Goal: Task Accomplishment & Management: Complete application form

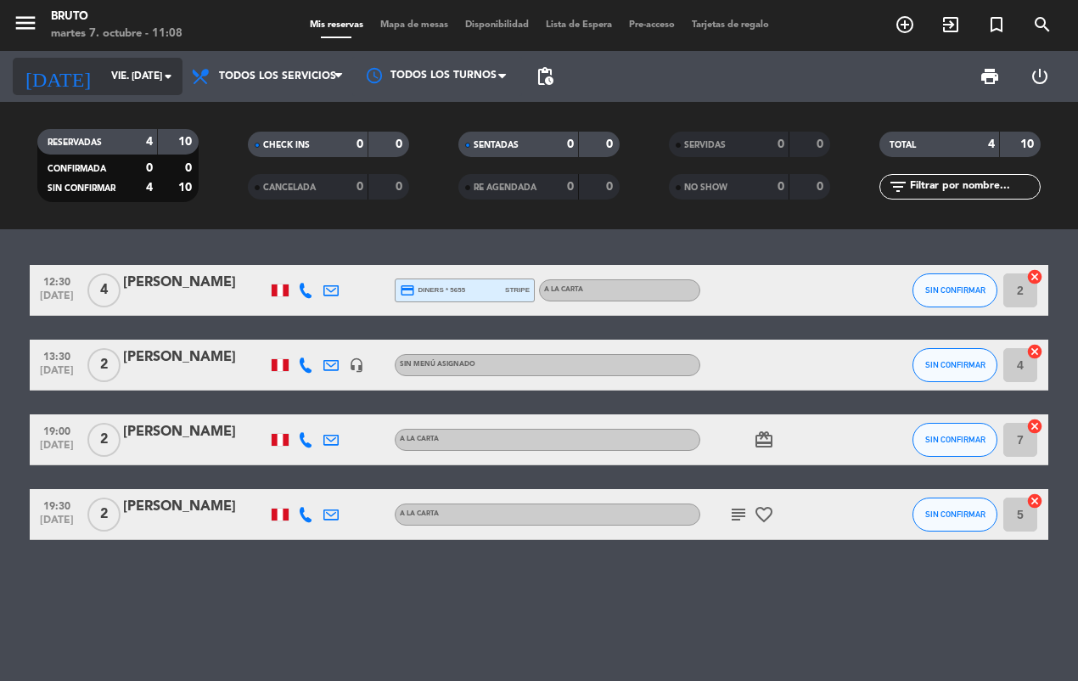
click at [177, 82] on icon "arrow_drop_down" at bounding box center [168, 76] width 20 height 20
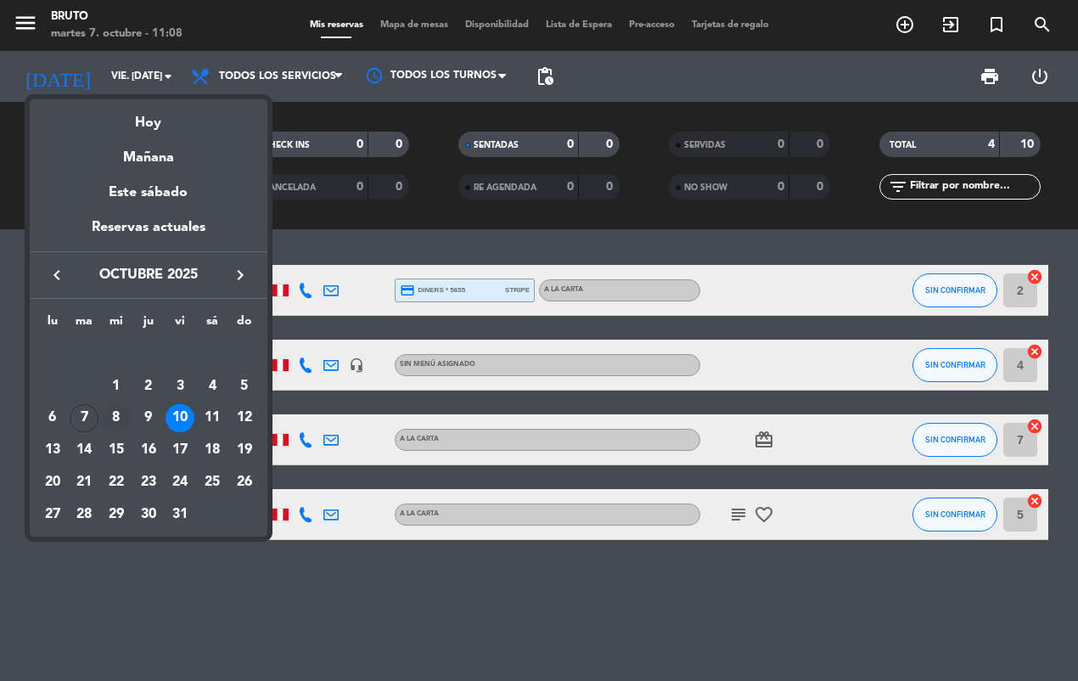
click at [120, 418] on div "8" at bounding box center [116, 418] width 29 height 29
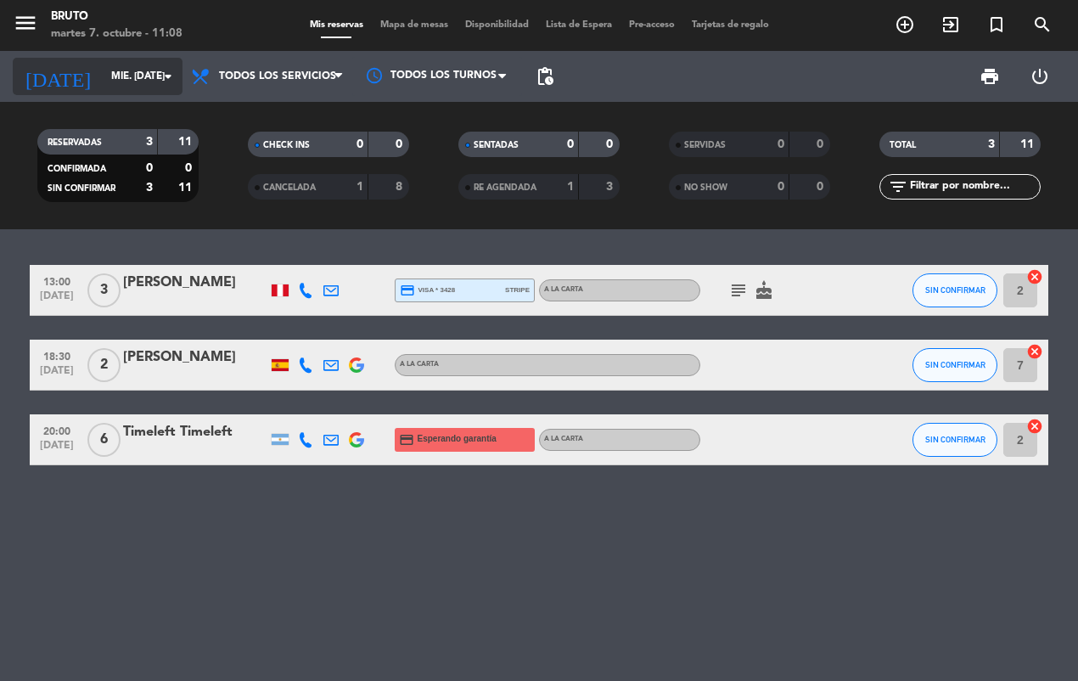
click at [151, 82] on input "mié. [DATE]" at bounding box center [170, 76] width 134 height 29
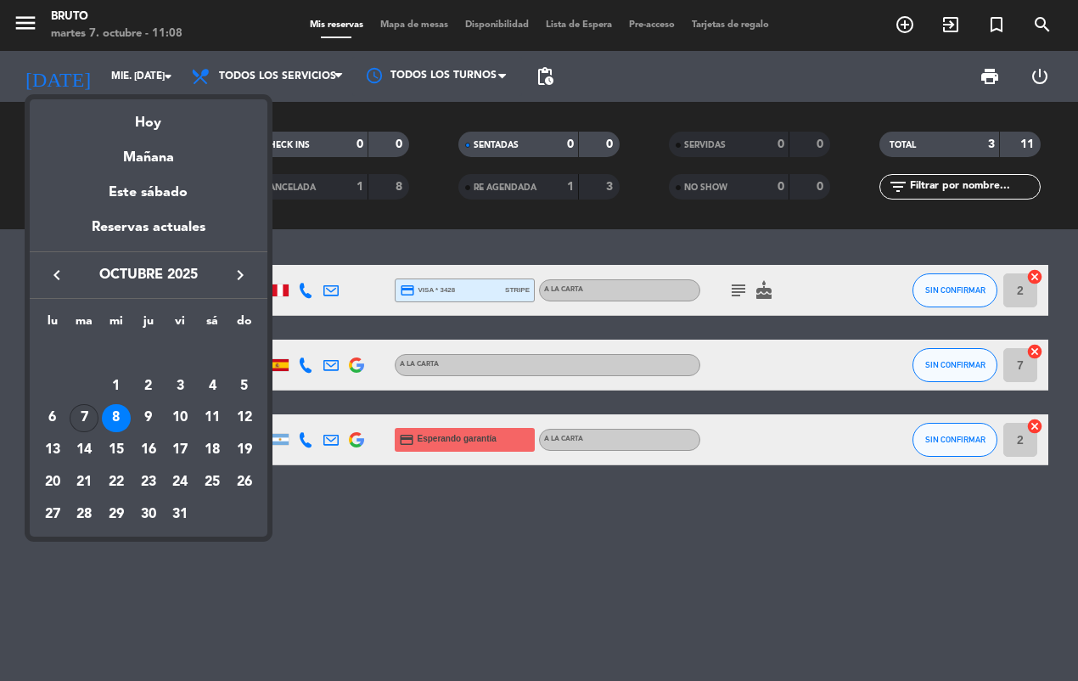
click at [87, 412] on div "7" at bounding box center [84, 418] width 29 height 29
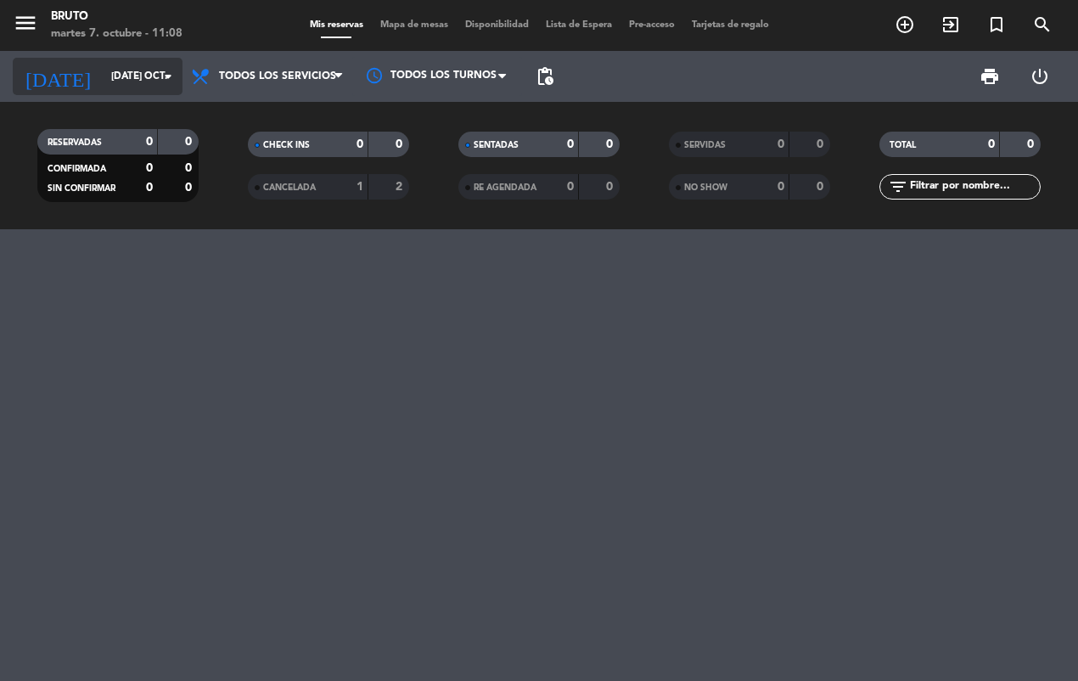
click at [166, 76] on icon "arrow_drop_down" at bounding box center [168, 76] width 20 height 20
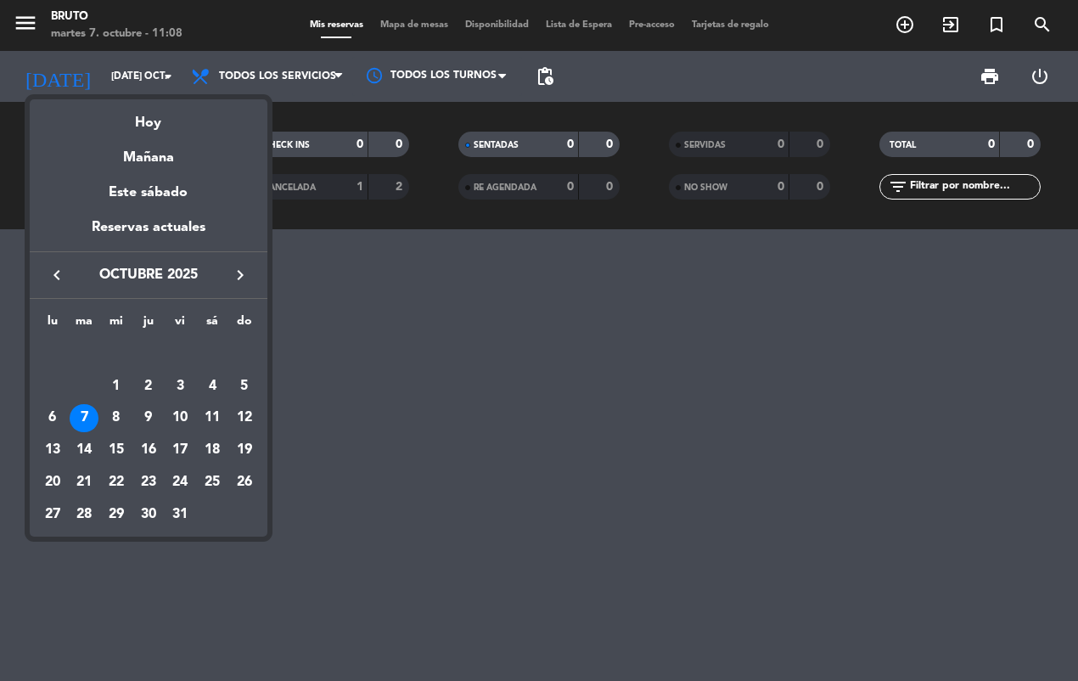
click at [78, 418] on div "7" at bounding box center [84, 418] width 29 height 29
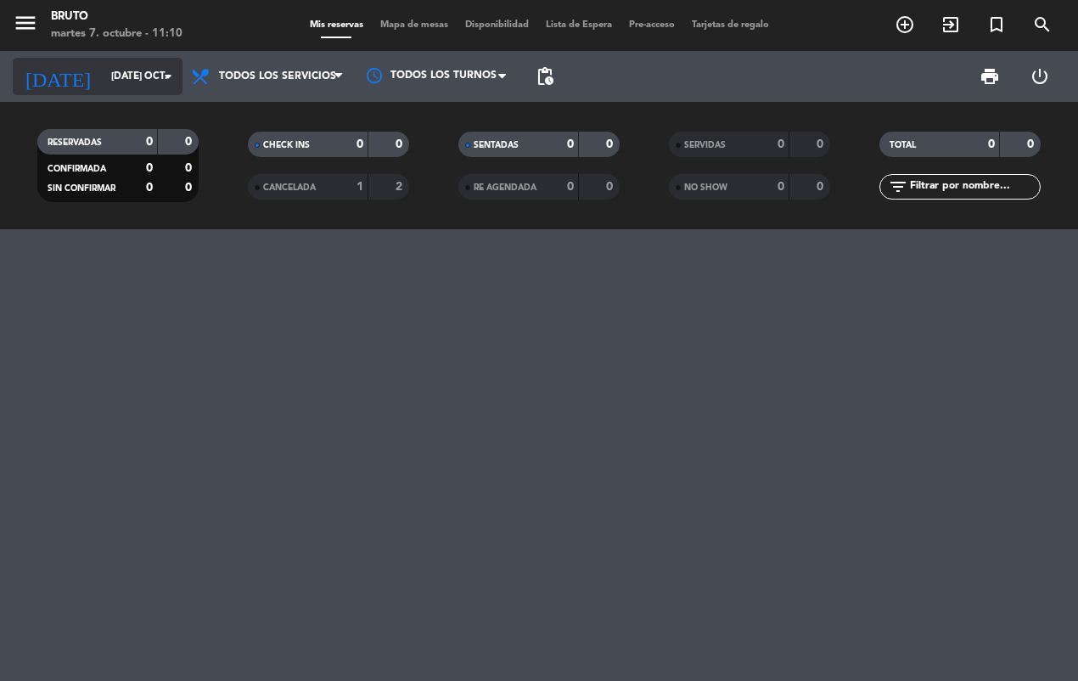
click at [162, 78] on icon "arrow_drop_down" at bounding box center [168, 76] width 20 height 20
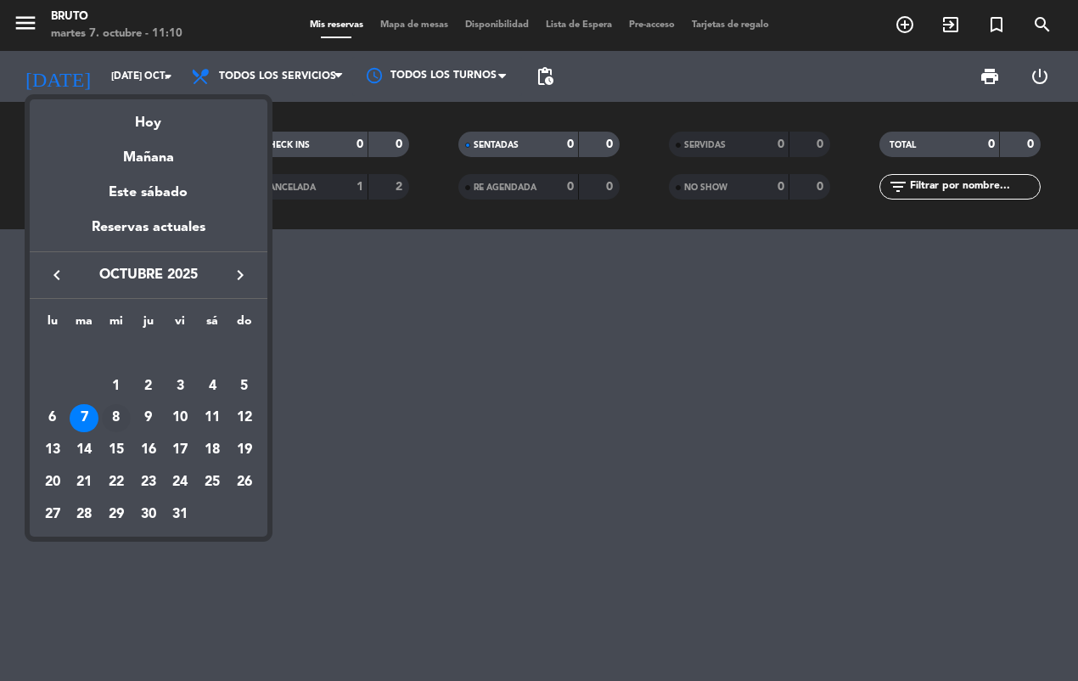
click at [112, 418] on div "8" at bounding box center [116, 418] width 29 height 29
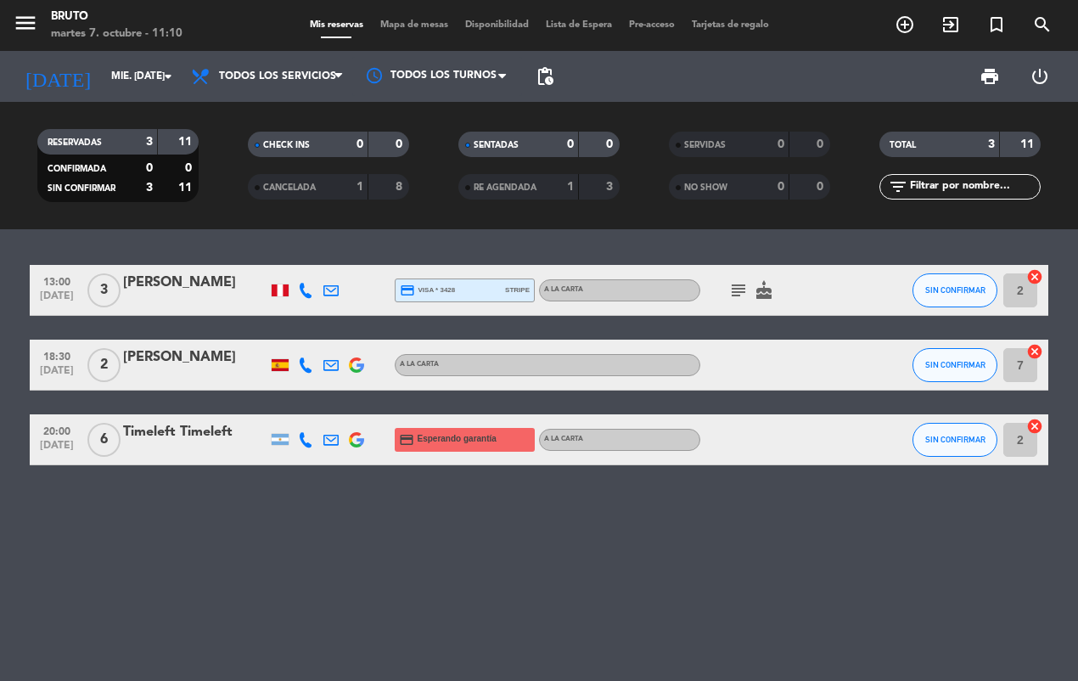
click at [376, 544] on div "13:00 [DATE] 3 [PERSON_NAME] credit_card visa * 3428 stripe A la carta subject …" at bounding box center [539, 454] width 1078 height 451
click at [137, 92] on div "[DATE] mié. [DATE] arrow_drop_down" at bounding box center [98, 76] width 170 height 37
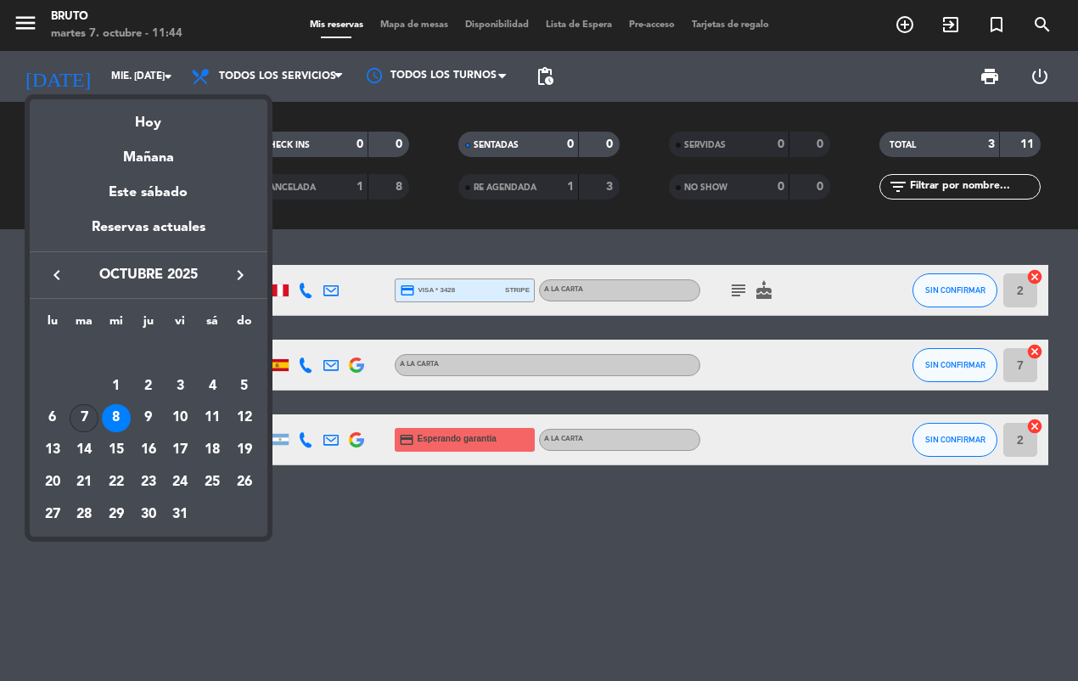
click at [83, 408] on div "7" at bounding box center [84, 418] width 29 height 29
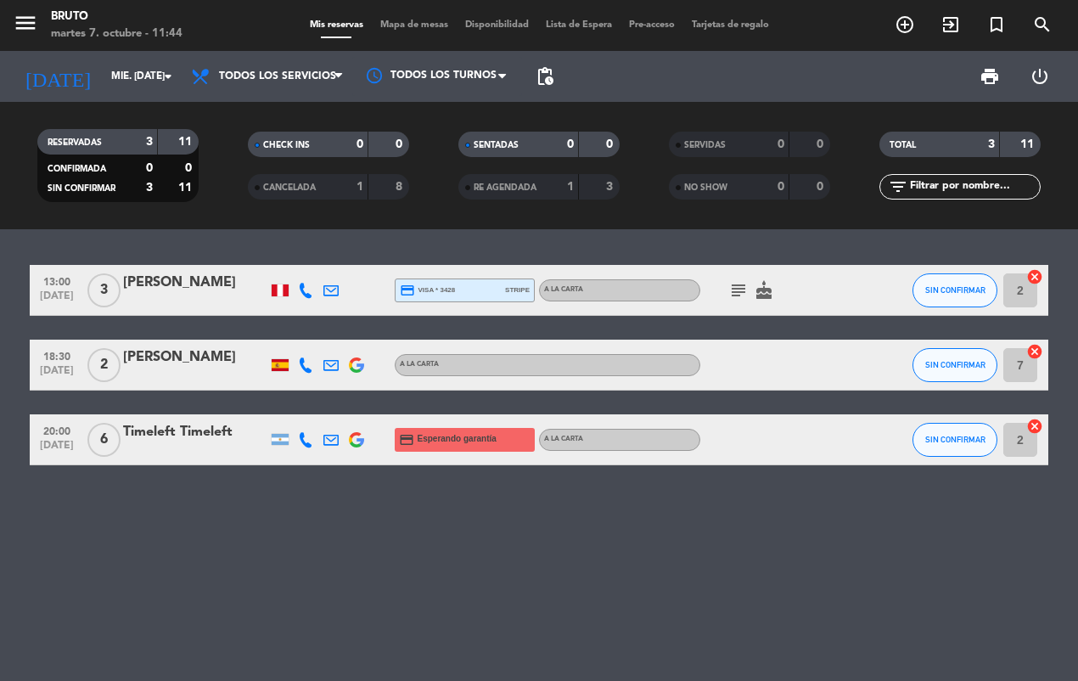
type input "[DATE] oct."
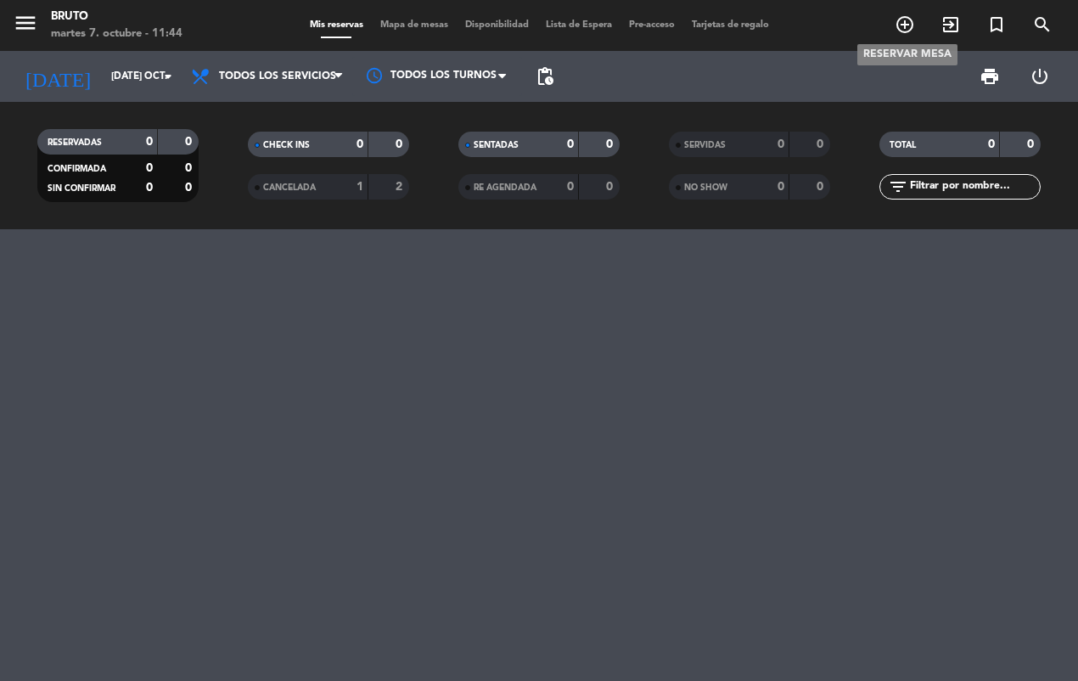
click at [914, 17] on icon "add_circle_outline" at bounding box center [904, 24] width 20 height 20
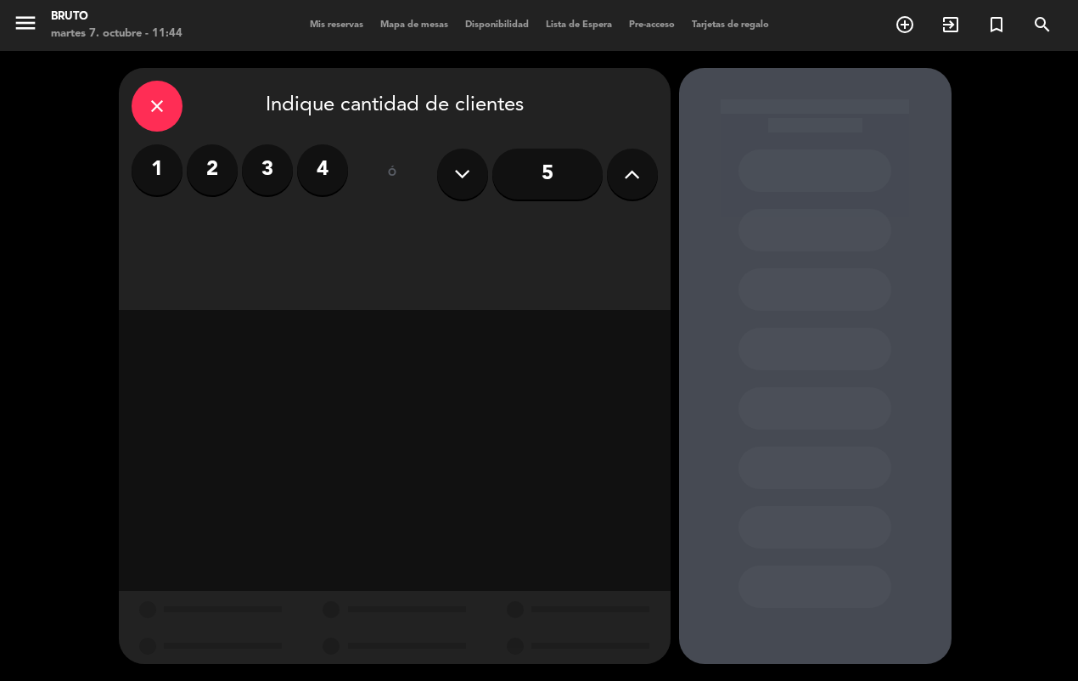
click at [205, 181] on label "2" at bounding box center [212, 169] width 51 height 51
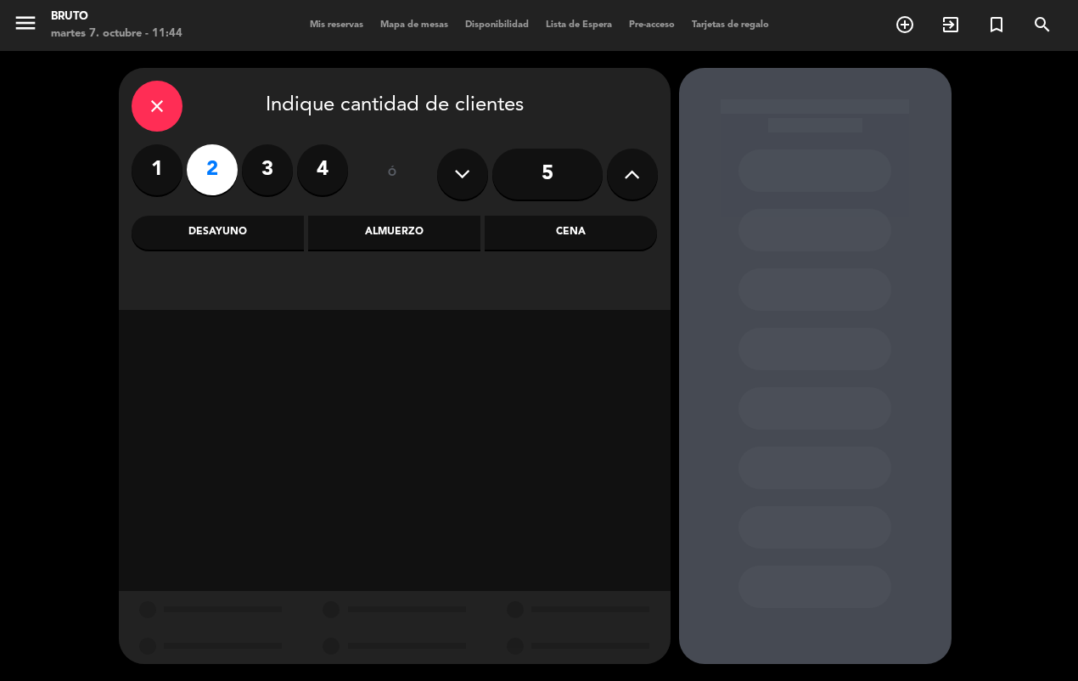
click at [401, 234] on div "Almuerzo" at bounding box center [394, 233] width 172 height 34
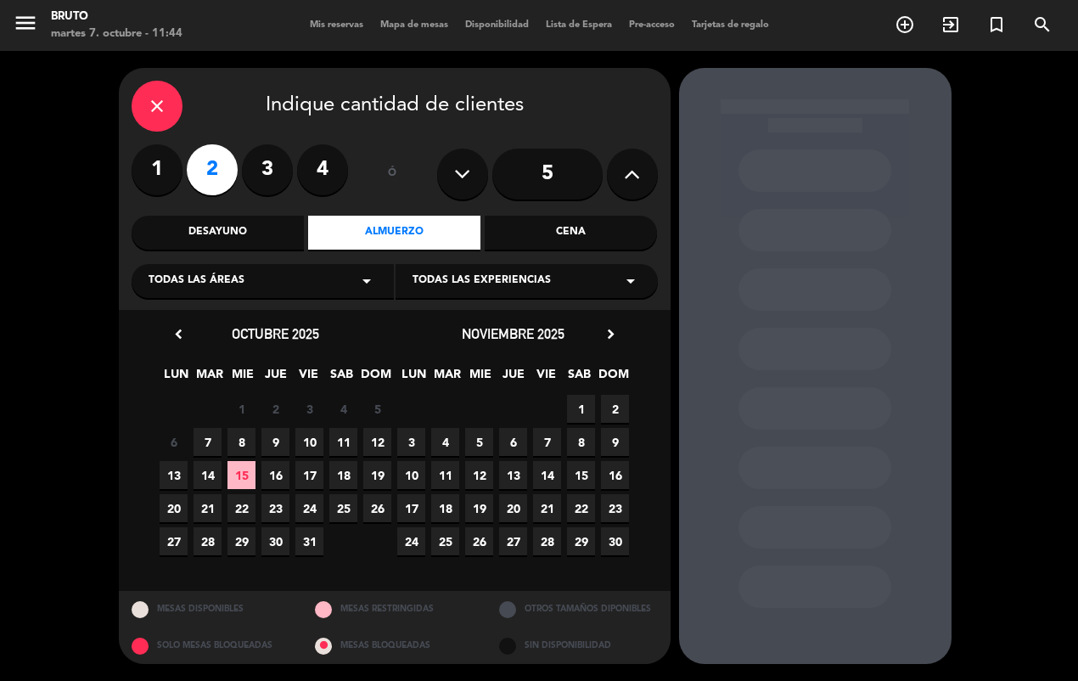
click at [199, 443] on span "7" at bounding box center [207, 442] width 28 height 28
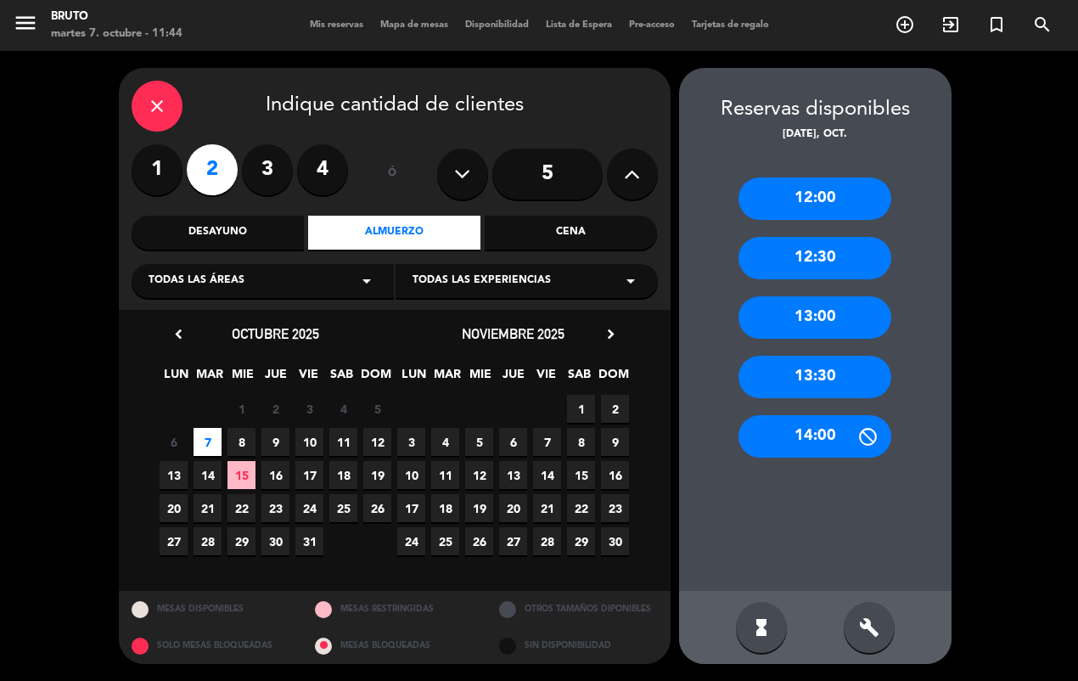
click at [832, 193] on div "12:00" at bounding box center [814, 198] width 153 height 42
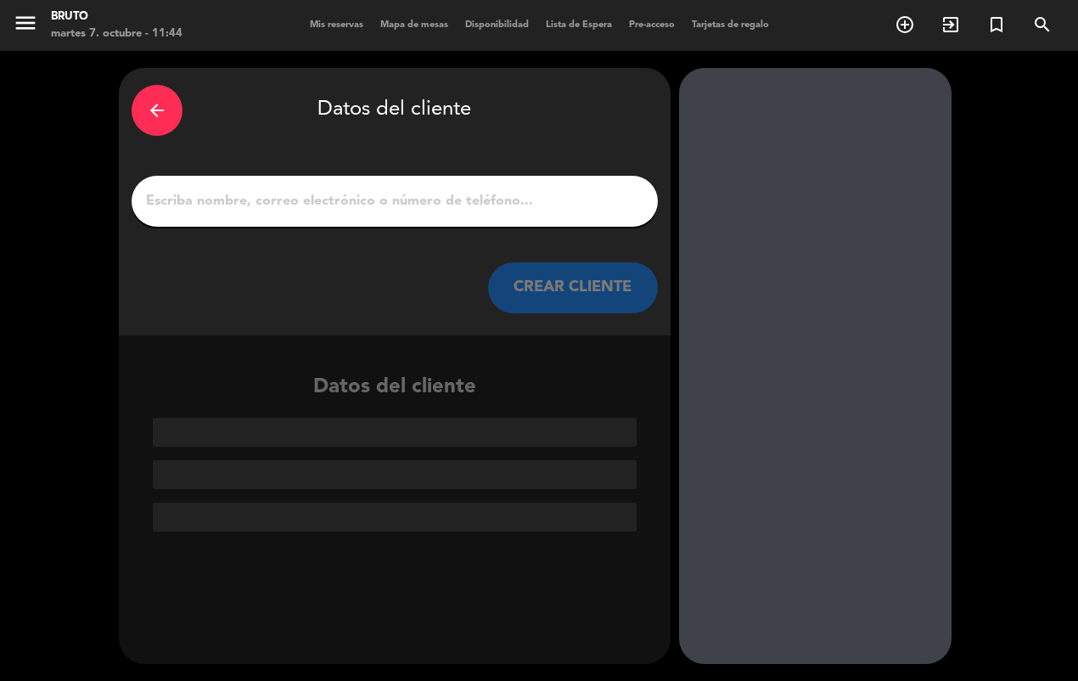
click at [457, 198] on input "1" at bounding box center [394, 201] width 501 height 24
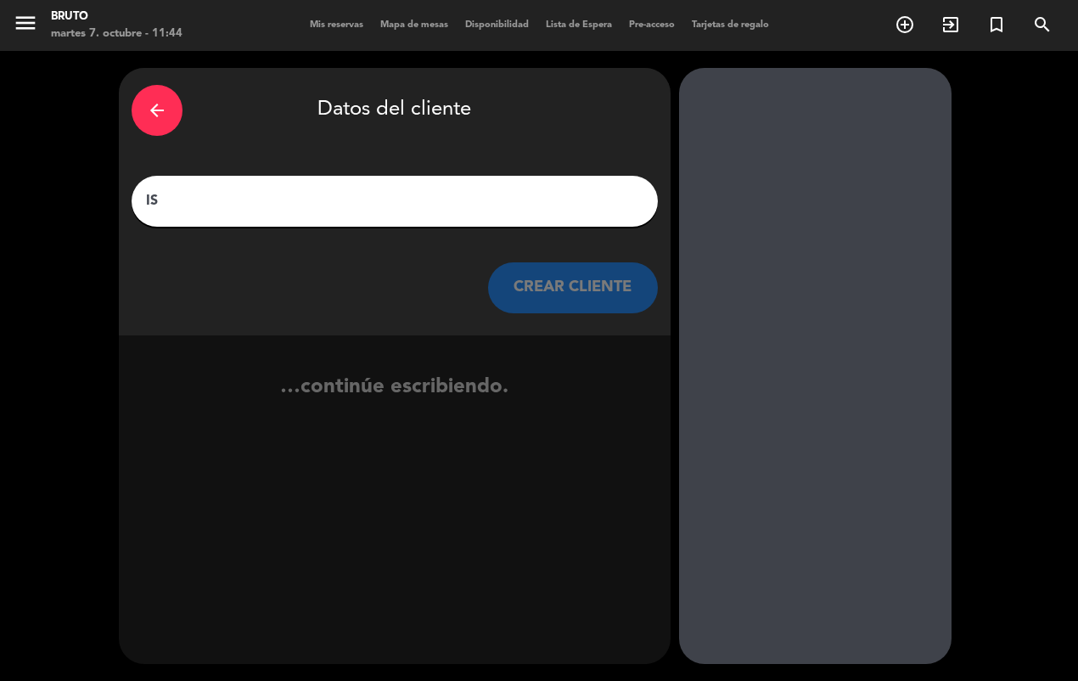
type input "I"
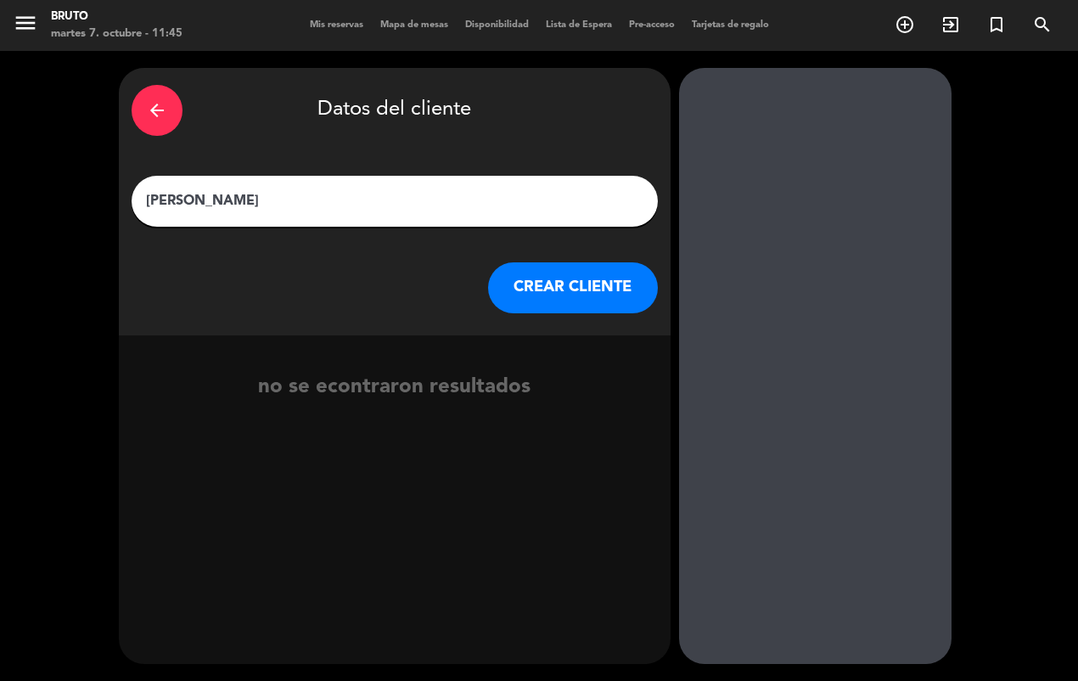
type input "[PERSON_NAME]"
click at [616, 295] on button "CREAR CLIENTE" at bounding box center [573, 287] width 170 height 51
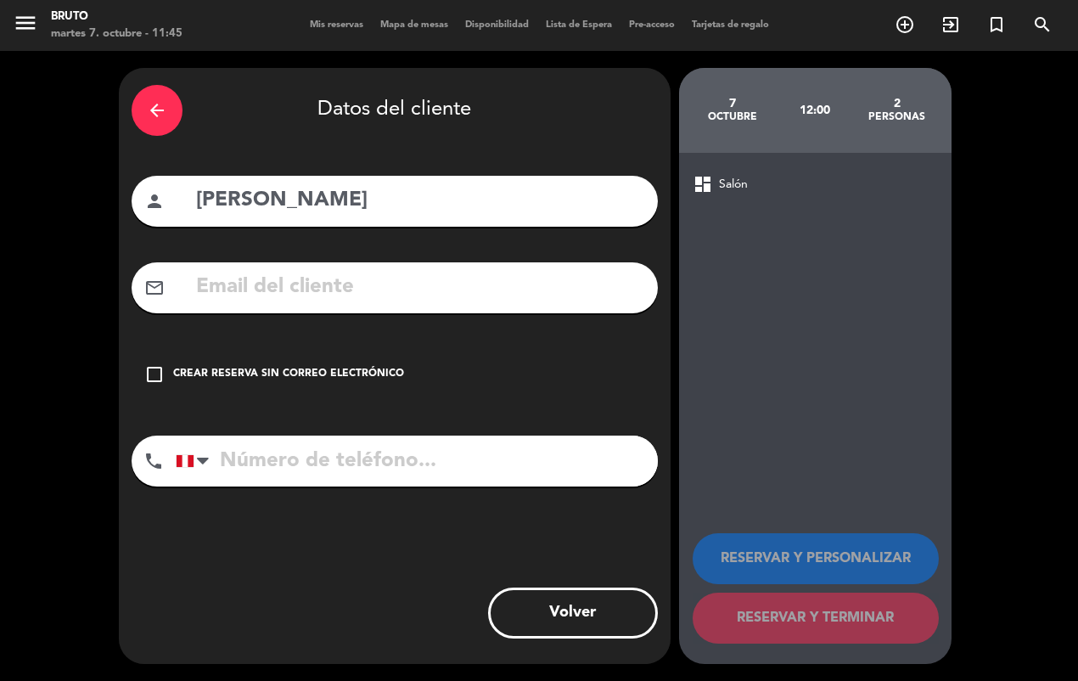
click at [293, 286] on input "text" at bounding box center [419, 287] width 451 height 35
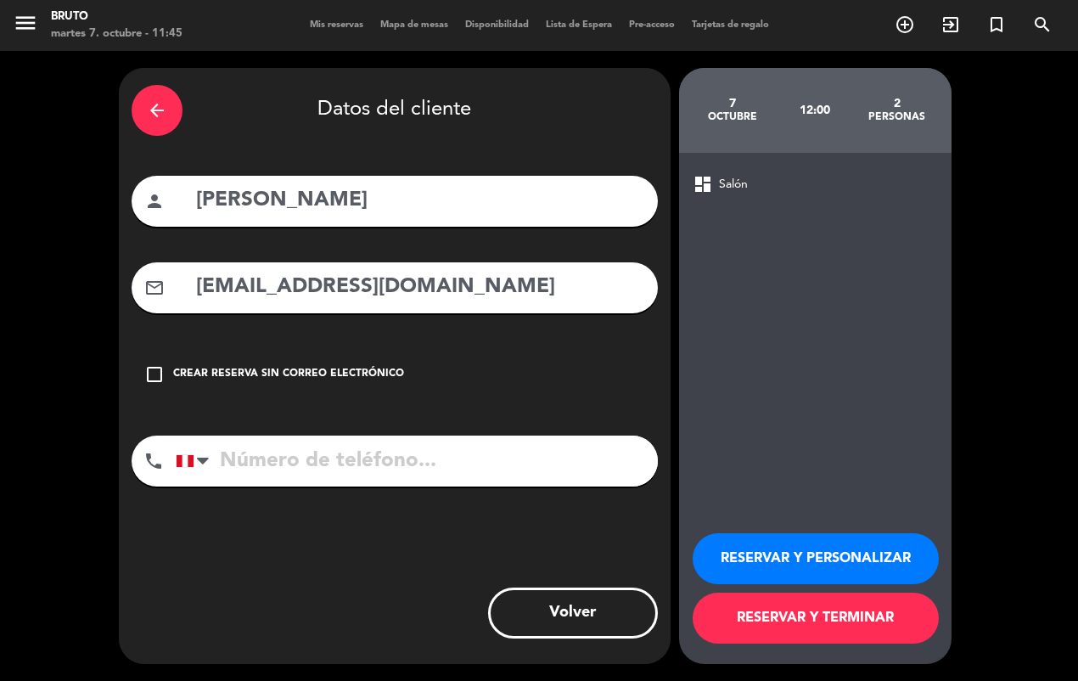
type input "[EMAIL_ADDRESS][DOMAIN_NAME]"
click at [294, 457] on input "tel" at bounding box center [417, 460] width 482 height 51
click at [331, 456] on input "tel" at bounding box center [417, 460] width 482 height 51
click at [340, 471] on input "tel" at bounding box center [417, 460] width 482 height 51
type input "998278977"
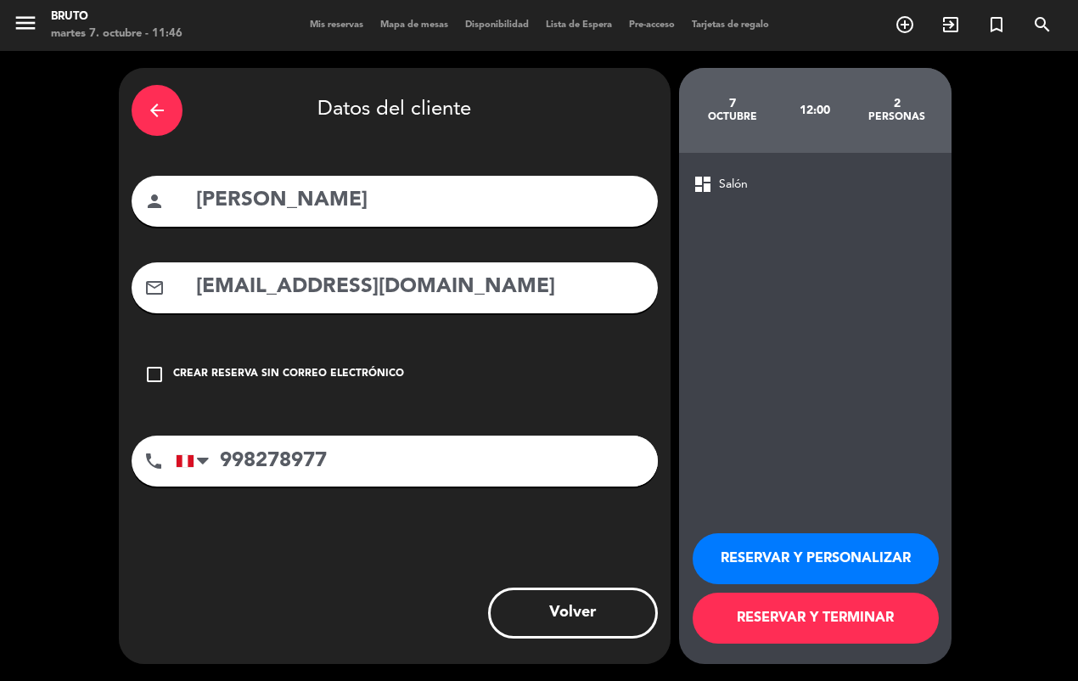
click at [887, 607] on button "RESERVAR Y TERMINAR" at bounding box center [815, 617] width 246 height 51
